Goal: Transaction & Acquisition: Download file/media

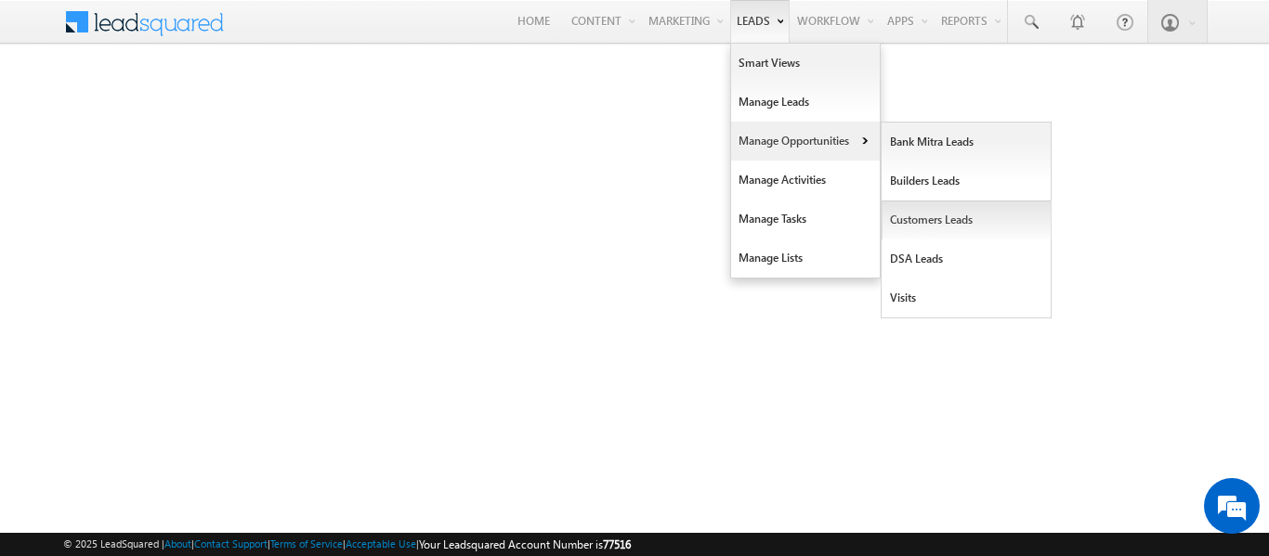
click at [922, 229] on link "Customers Leads" at bounding box center [967, 220] width 170 height 39
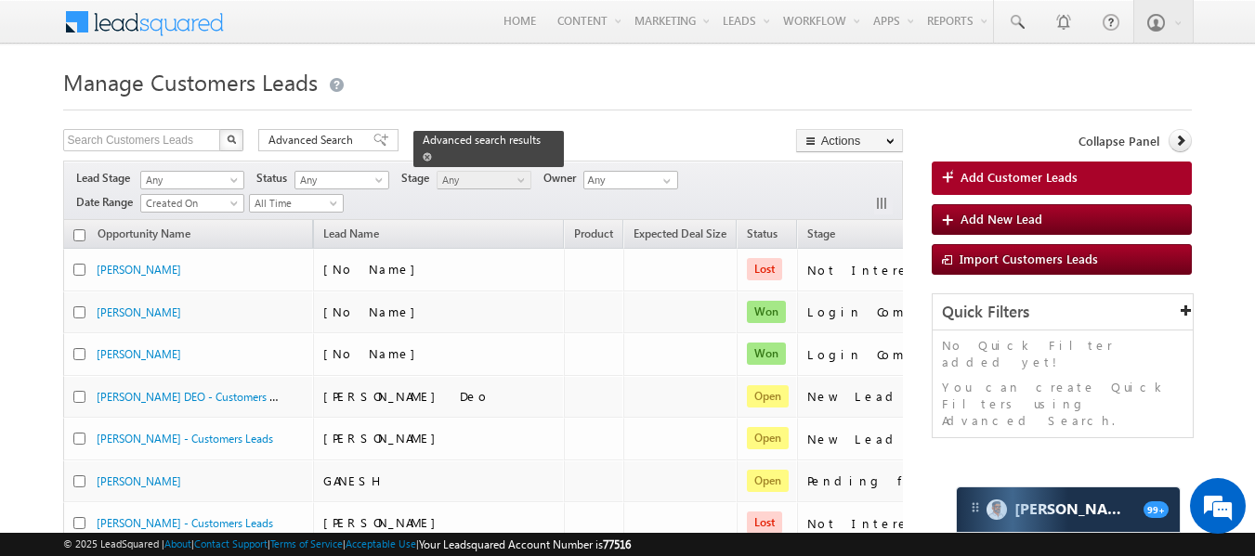
click at [432, 152] on span at bounding box center [427, 156] width 9 height 9
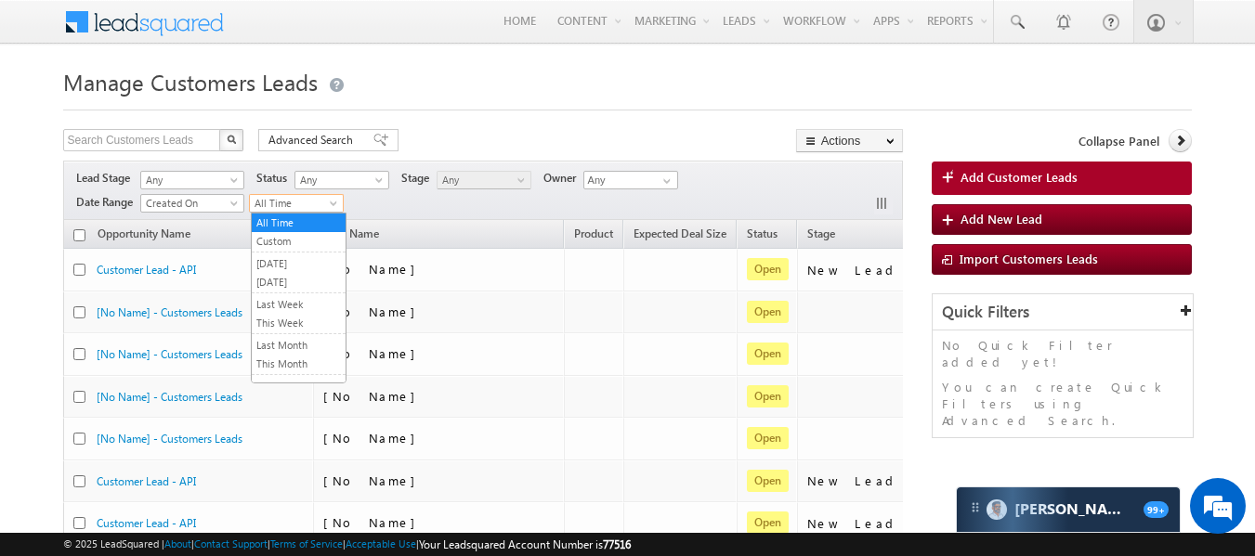
click at [310, 205] on span "All Time" at bounding box center [294, 203] width 88 height 17
click at [298, 360] on link "This Month" at bounding box center [299, 364] width 94 height 17
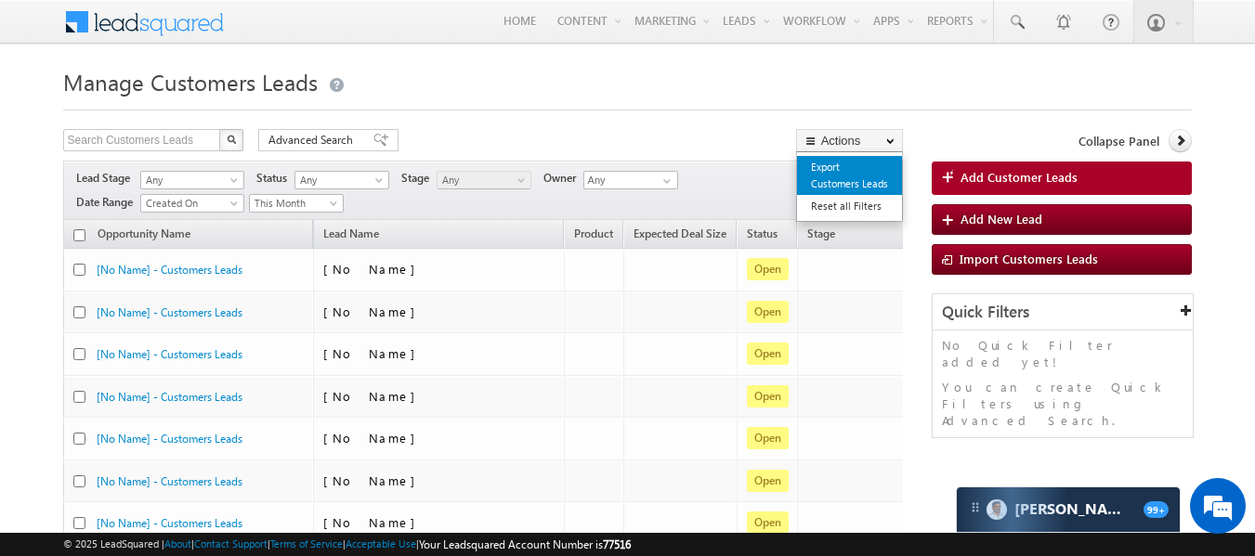
click at [838, 171] on link "Export Customers Leads" at bounding box center [849, 175] width 105 height 39
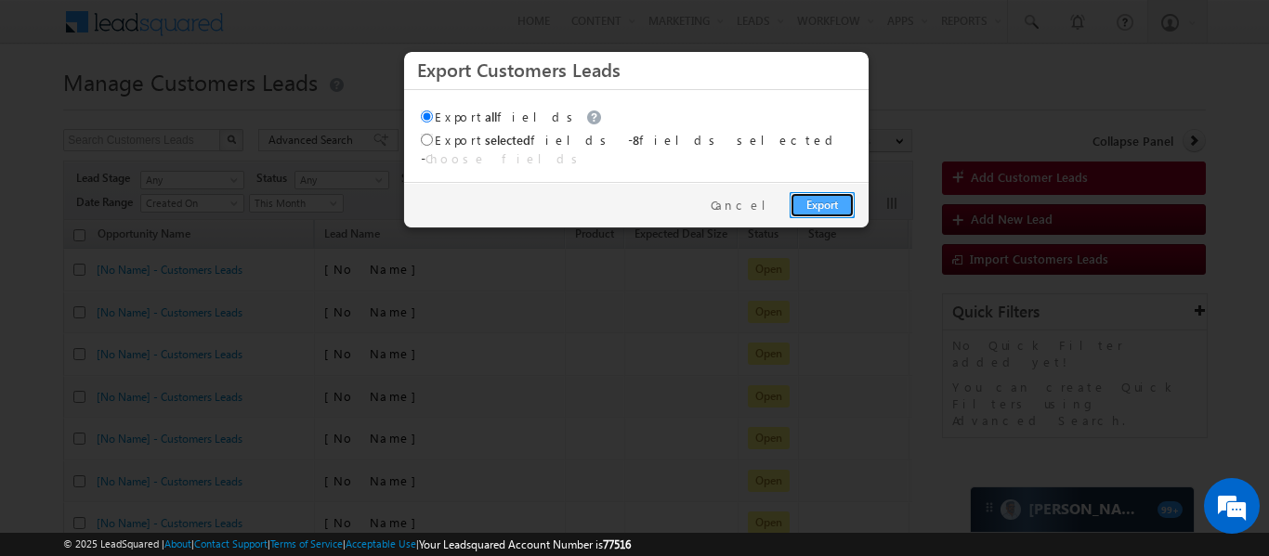
click at [814, 192] on link "Export" at bounding box center [822, 205] width 65 height 26
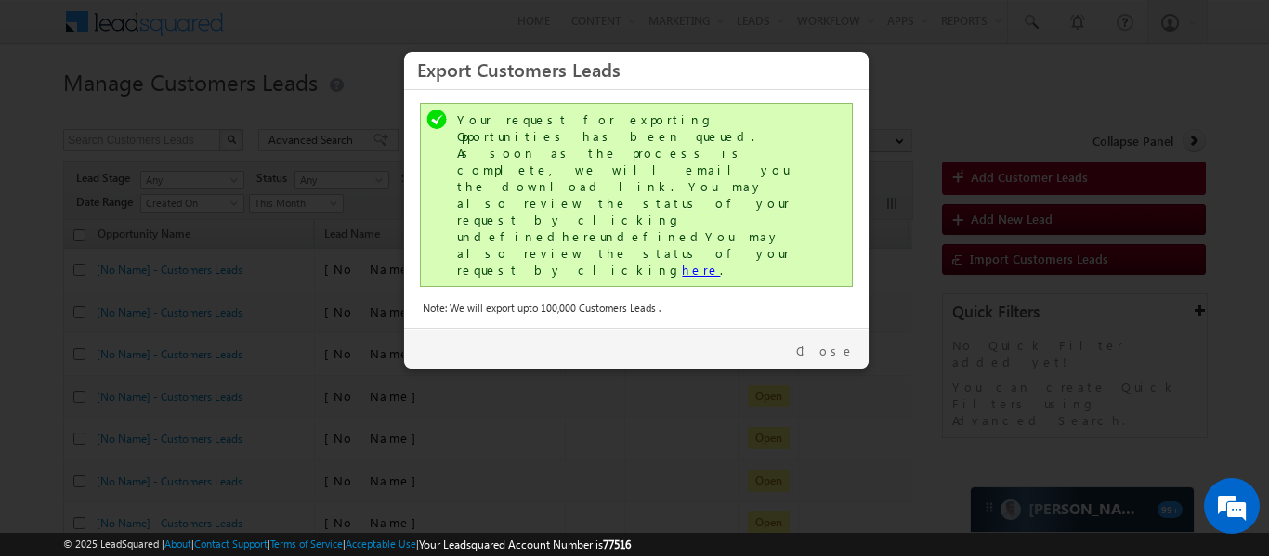
click at [682, 262] on link "here" at bounding box center [701, 270] width 38 height 16
click at [834, 343] on link "Close" at bounding box center [825, 351] width 59 height 17
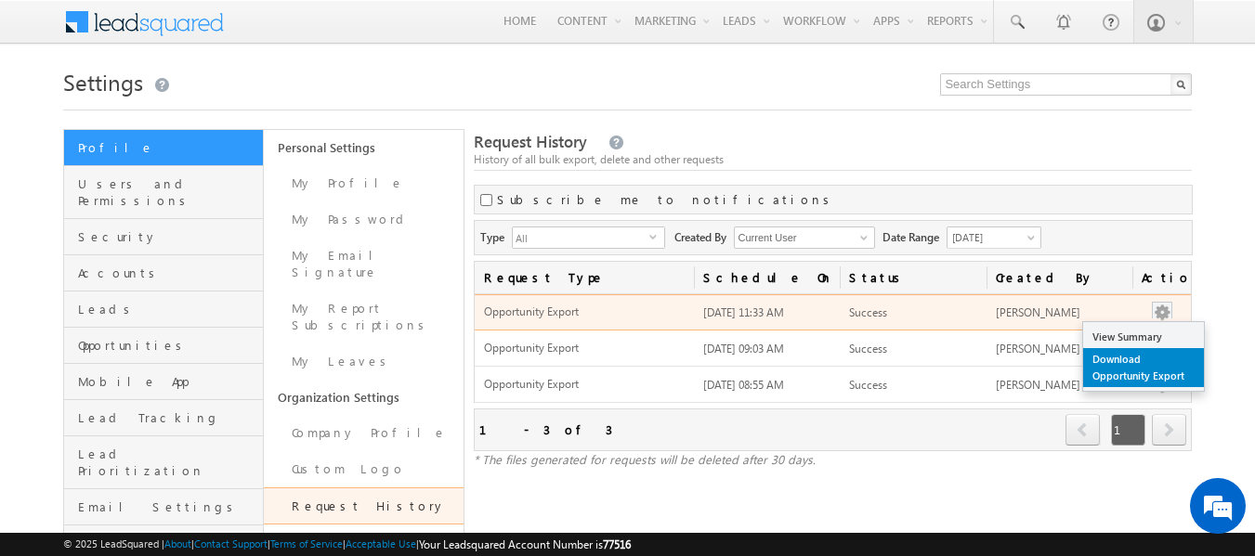
click at [1140, 365] on link "Download Opportunity Export" at bounding box center [1143, 367] width 121 height 39
